Goal: Task Accomplishment & Management: Complete application form

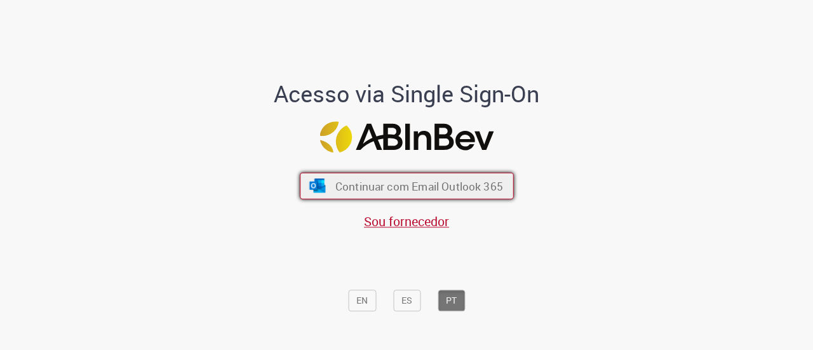
click at [385, 176] on button "Continuar com Email Outlook 365" at bounding box center [407, 186] width 214 height 27
